Goal: Task Accomplishment & Management: Manage account settings

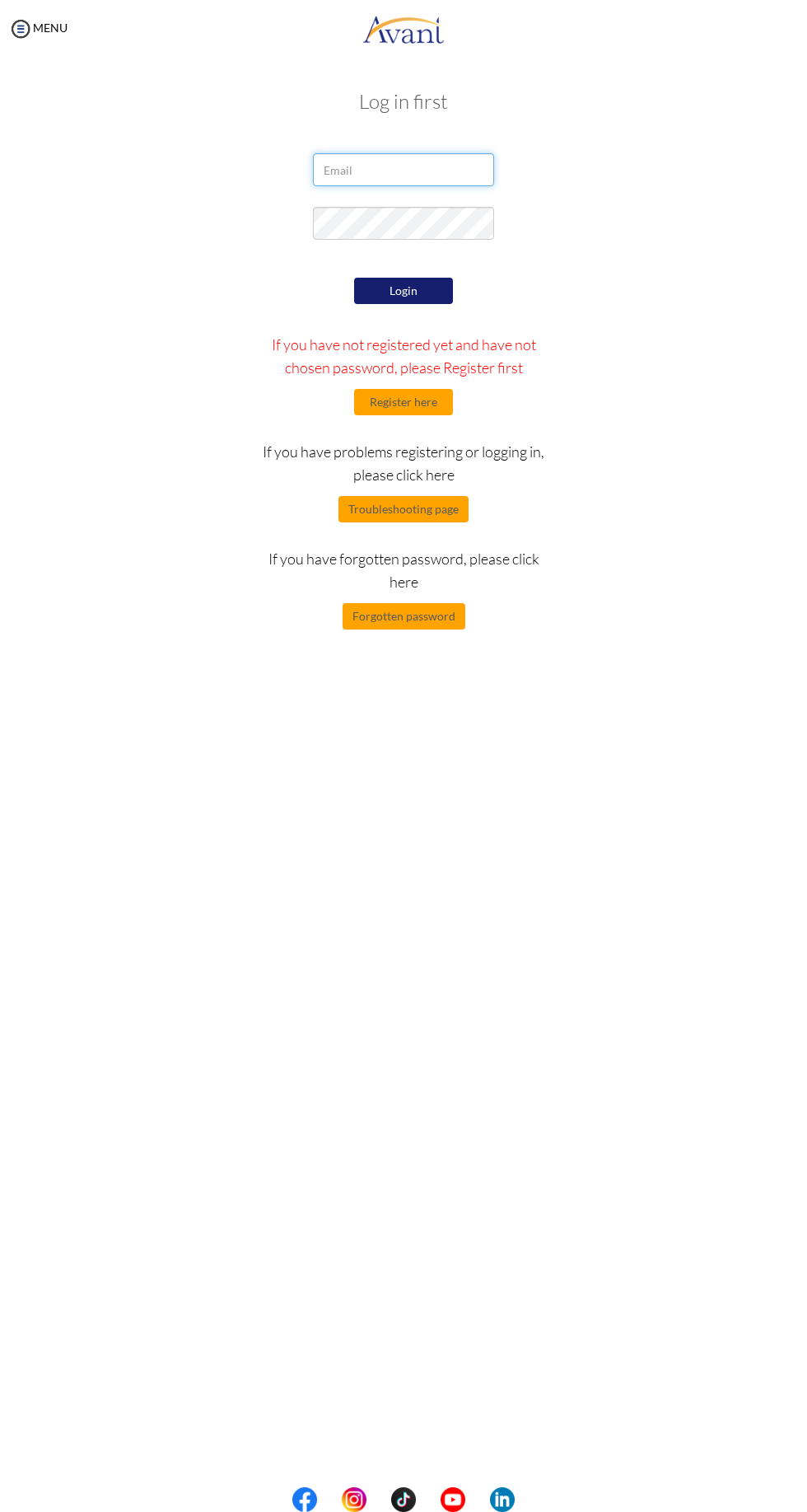
click at [442, 175] on input "email" at bounding box center [404, 169] width 181 height 33
type input "[EMAIL_ADDRESS][DOMAIN_NAME]"
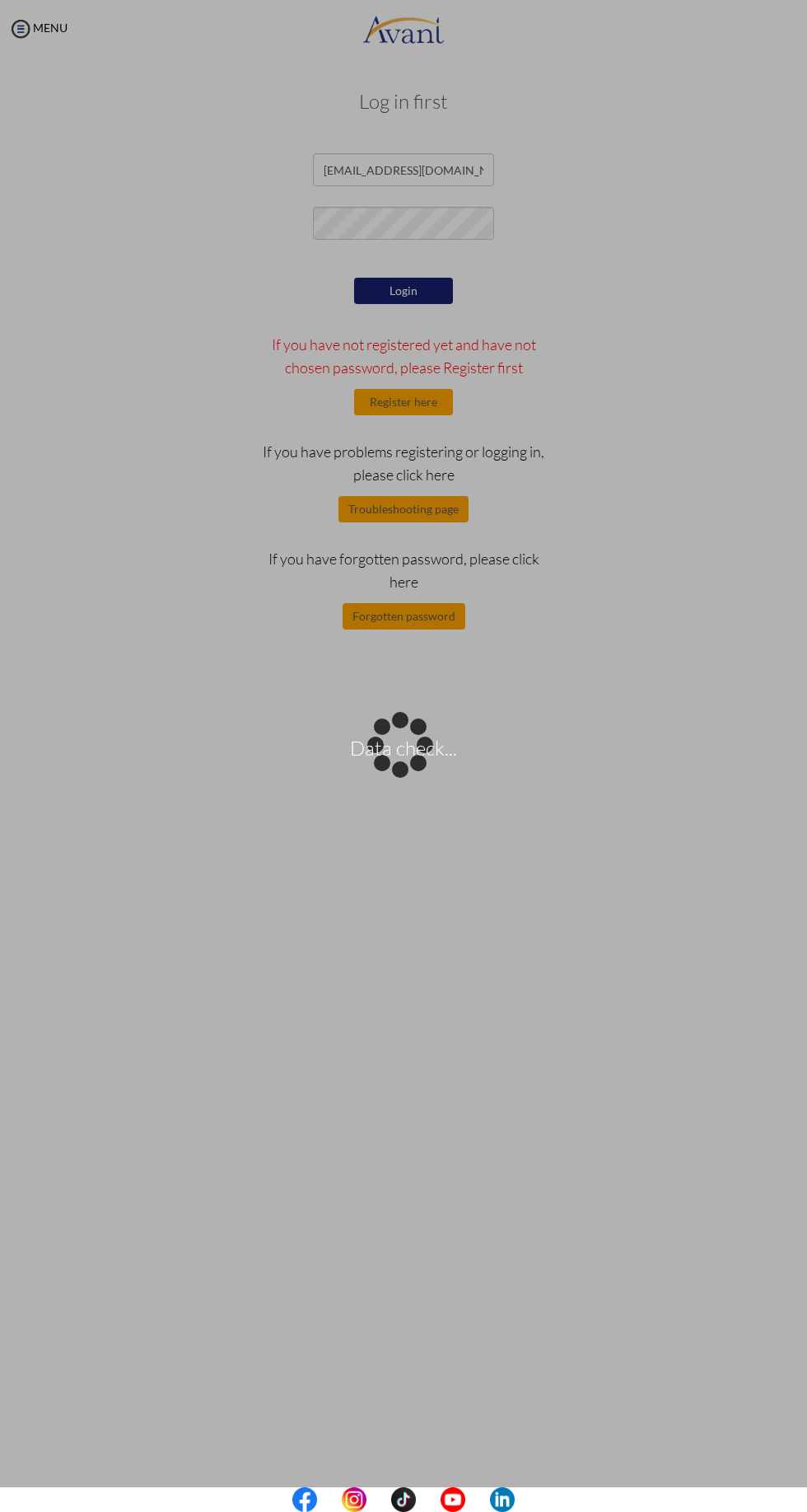
click at [415, 745] on div "Data check..." at bounding box center [403, 756] width 23 height 23
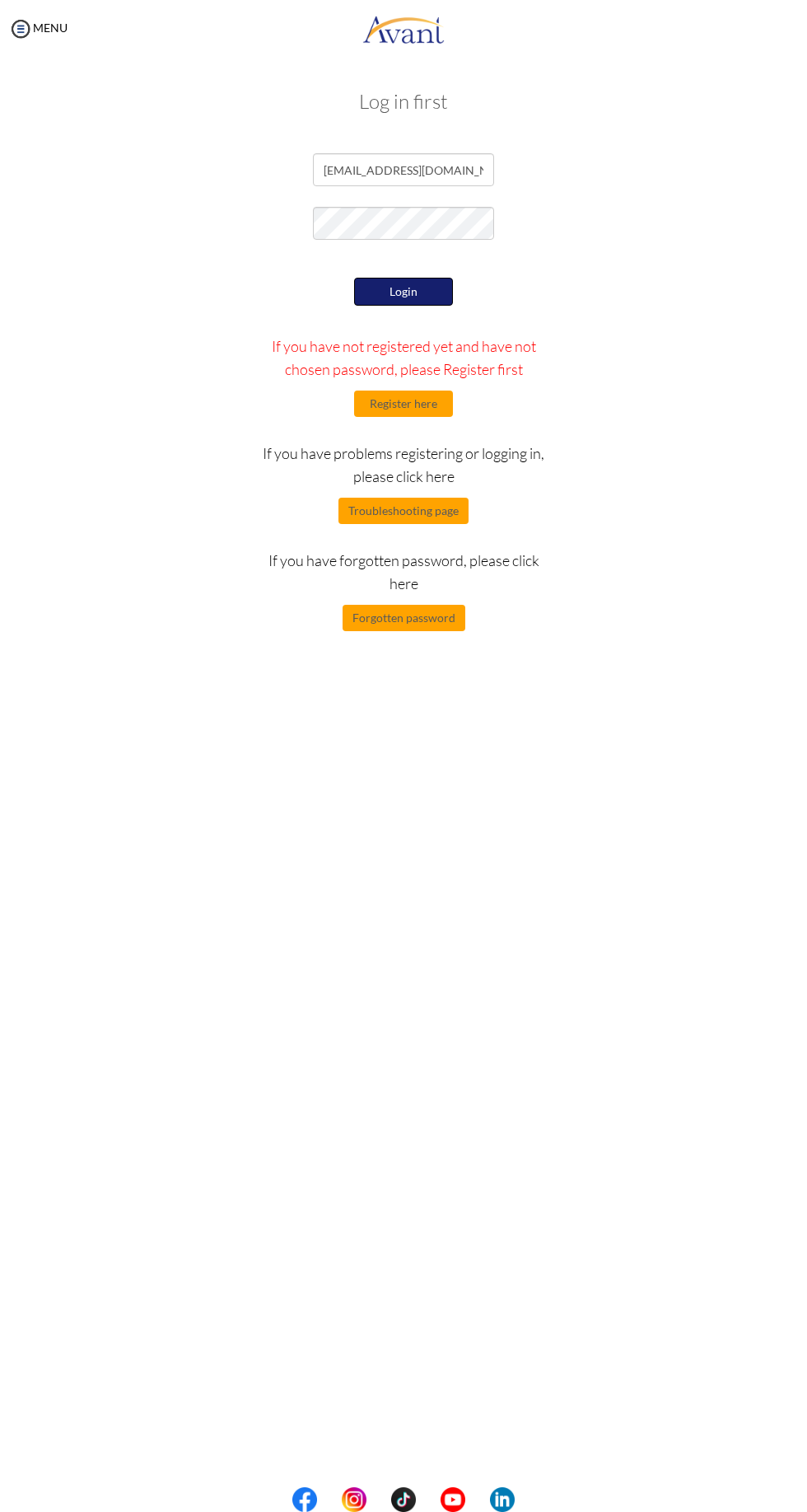
click at [416, 294] on button "Login" at bounding box center [404, 291] width 99 height 28
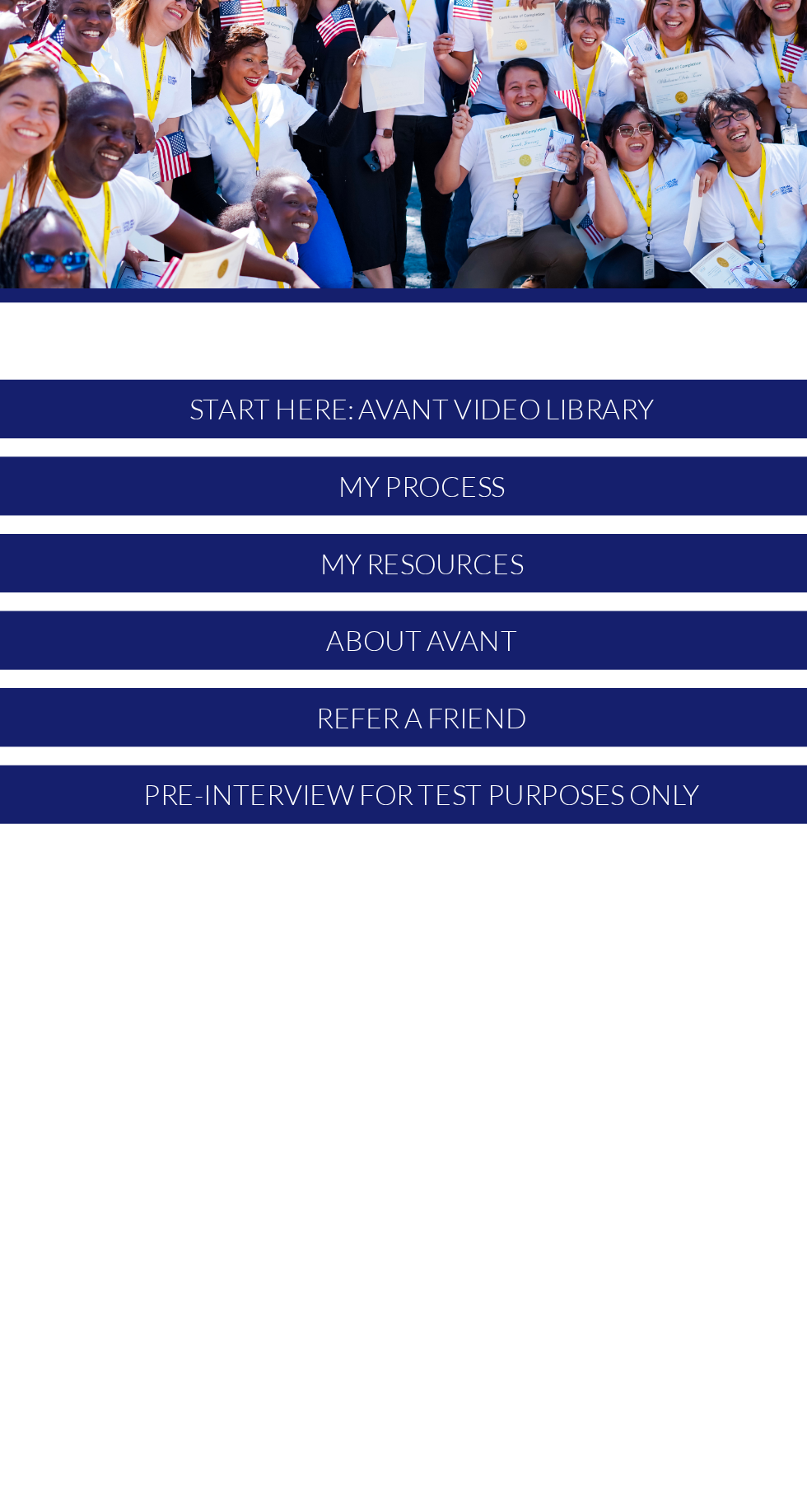
click at [307, 522] on p "My Process" at bounding box center [404, 521] width 490 height 31
